Goal: Subscribe to service/newsletter

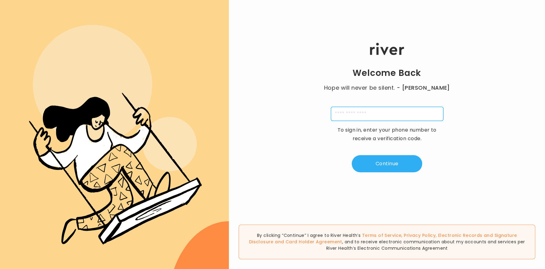
click at [395, 115] on input "tel" at bounding box center [387, 114] width 112 height 14
type input "**********"
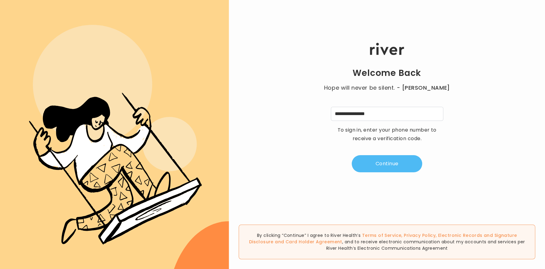
click at [394, 166] on button "Continue" at bounding box center [387, 163] width 70 height 17
type input "*"
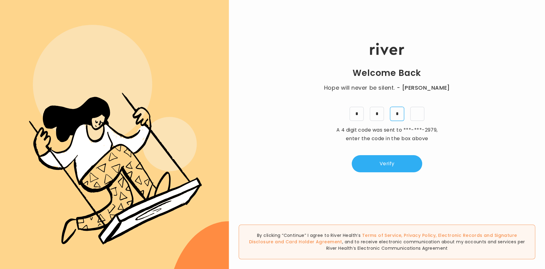
type input "*"
click at [419, 116] on input "tel" at bounding box center [417, 114] width 14 height 14
type input "*"
click at [395, 162] on button "Verify" at bounding box center [387, 163] width 70 height 17
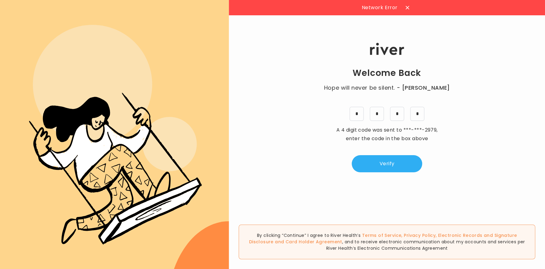
click at [407, 7] on icon at bounding box center [408, 8] width 4 height 4
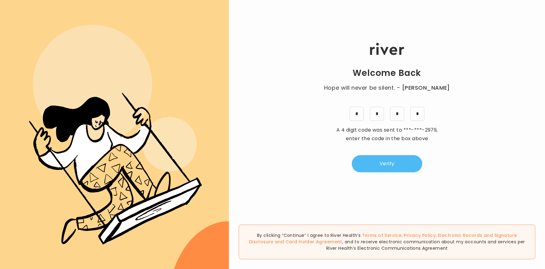
click at [397, 164] on button "Verify" at bounding box center [387, 163] width 70 height 17
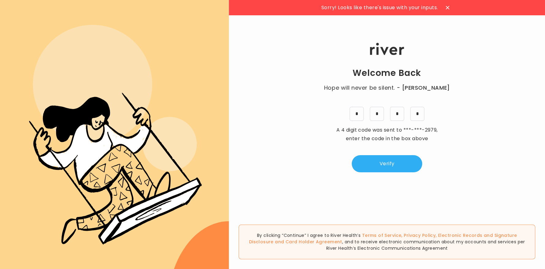
click at [449, 10] on div at bounding box center [448, 8] width 10 height 10
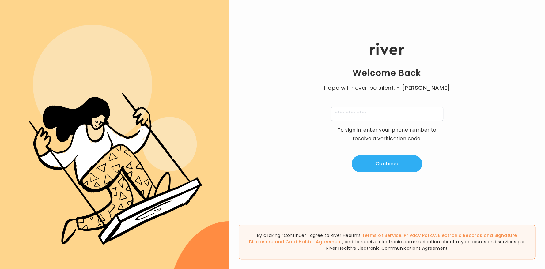
click at [339, 106] on div "Welcome Back Hope will never be silent. - [PERSON_NAME] To sign in, enter your …" at bounding box center [387, 108] width 316 height 162
click at [350, 117] on input "tel" at bounding box center [387, 114] width 112 height 14
type input "**********"
click at [372, 165] on button "Continue" at bounding box center [387, 163] width 70 height 17
type input "*"
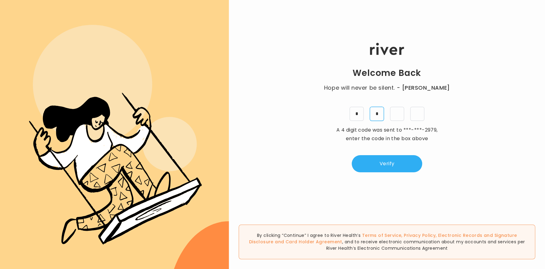
type input "*"
click at [381, 159] on button "Verify" at bounding box center [387, 163] width 70 height 17
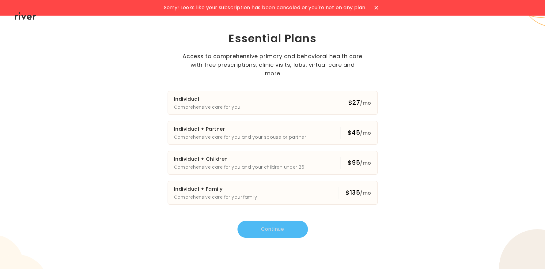
click at [420, 198] on div "Sorry! Looks like your subscription has been canceled or you're not on any plan…" at bounding box center [272, 134] width 545 height 269
click at [364, 100] on span "/mo" at bounding box center [365, 103] width 11 height 7
click at [251, 96] on button "Individual Comprehensive care for you $27 /mo" at bounding box center [273, 103] width 210 height 24
click at [377, 8] on icon at bounding box center [376, 7] width 3 height 3
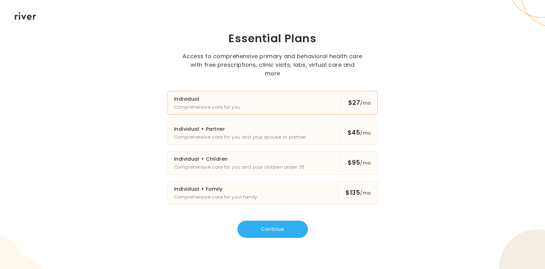
click at [222, 95] on h3 "Individual" at bounding box center [207, 99] width 67 height 9
click at [296, 104] on button "Individual Comprehensive care for you $27 /mo" at bounding box center [273, 103] width 210 height 24
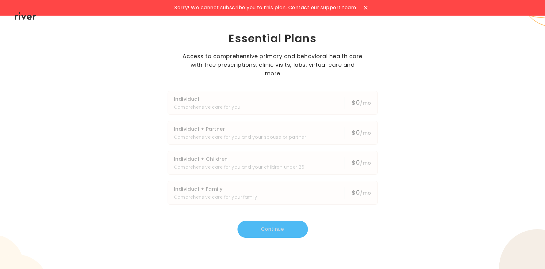
click at [367, 7] on icon at bounding box center [365, 7] width 3 height 3
